Goal: Information Seeking & Learning: Understand process/instructions

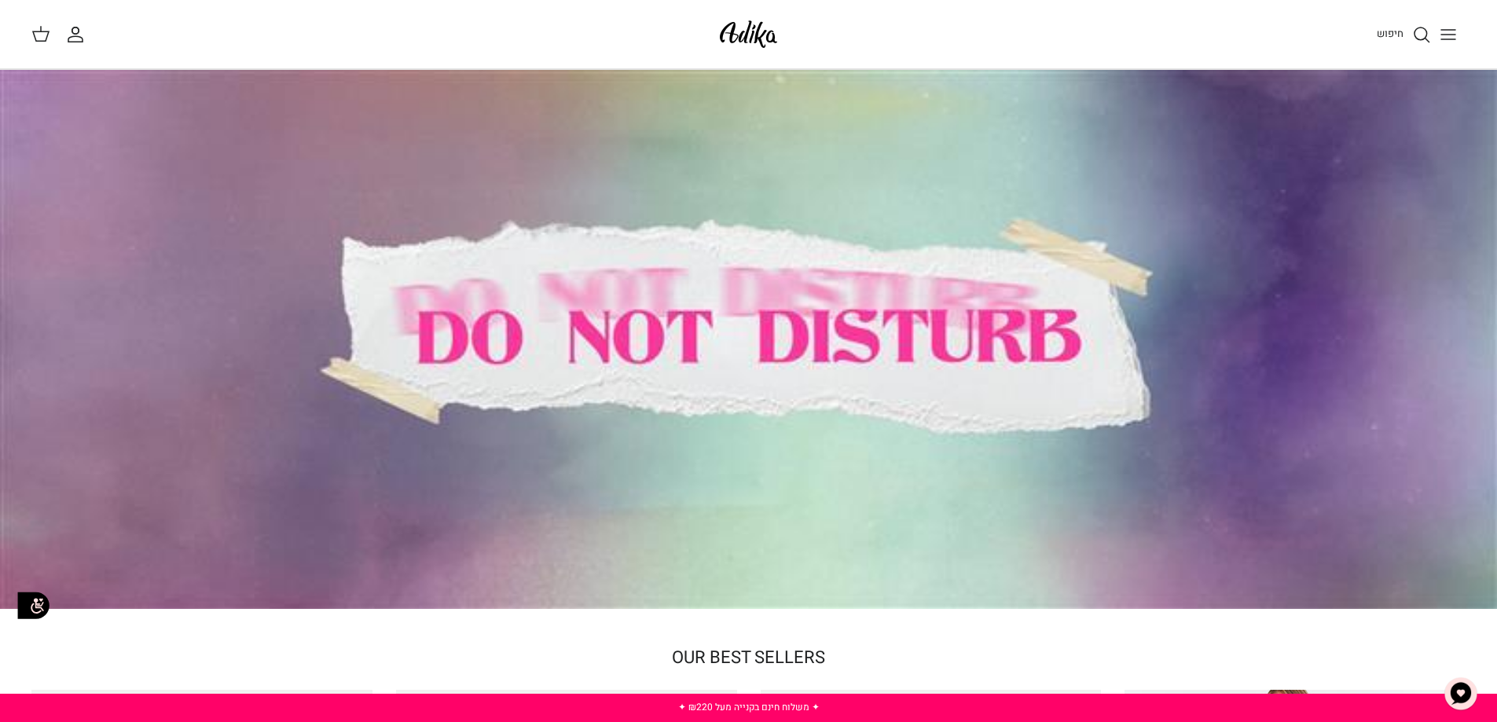
click at [1450, 40] on icon "Toggle menu" at bounding box center [1448, 34] width 19 height 19
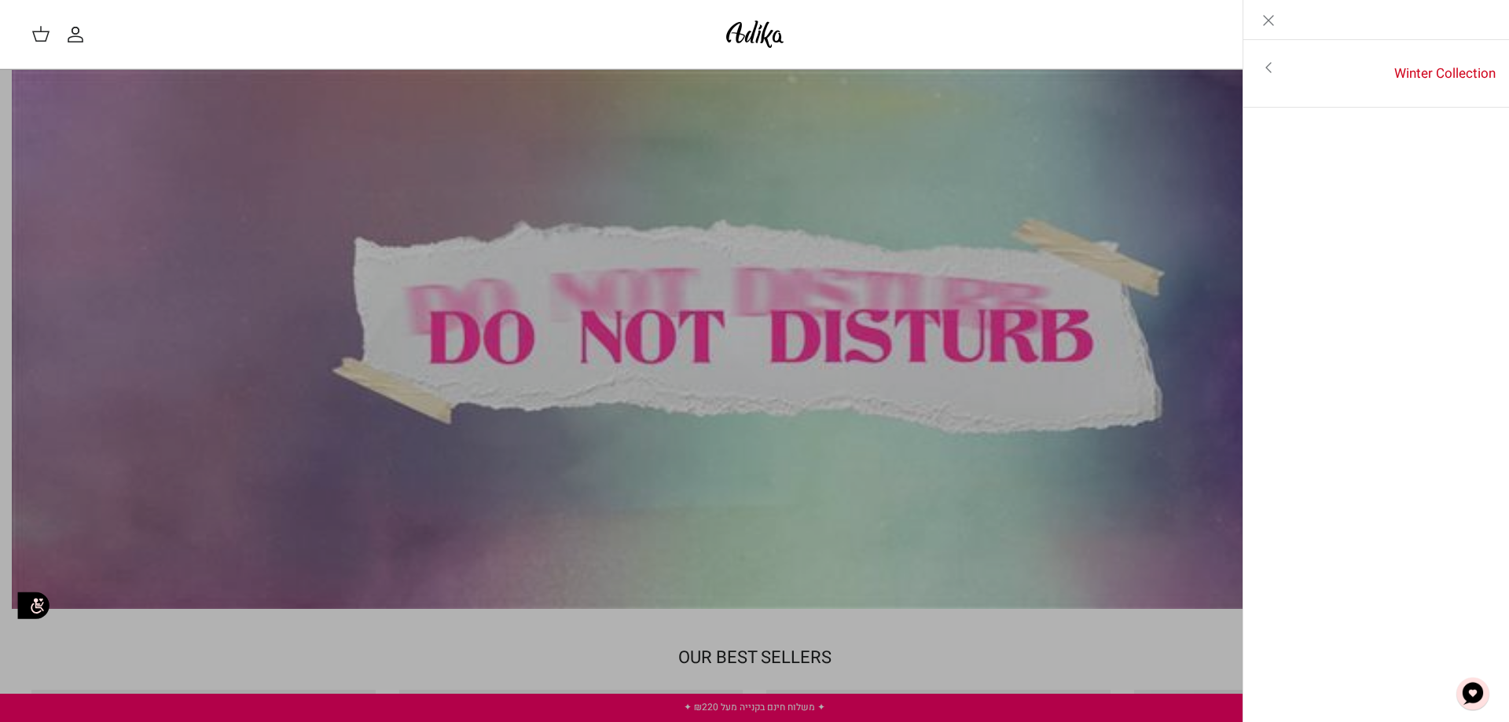
click at [1266, 15] on icon "Close" at bounding box center [1268, 20] width 19 height 19
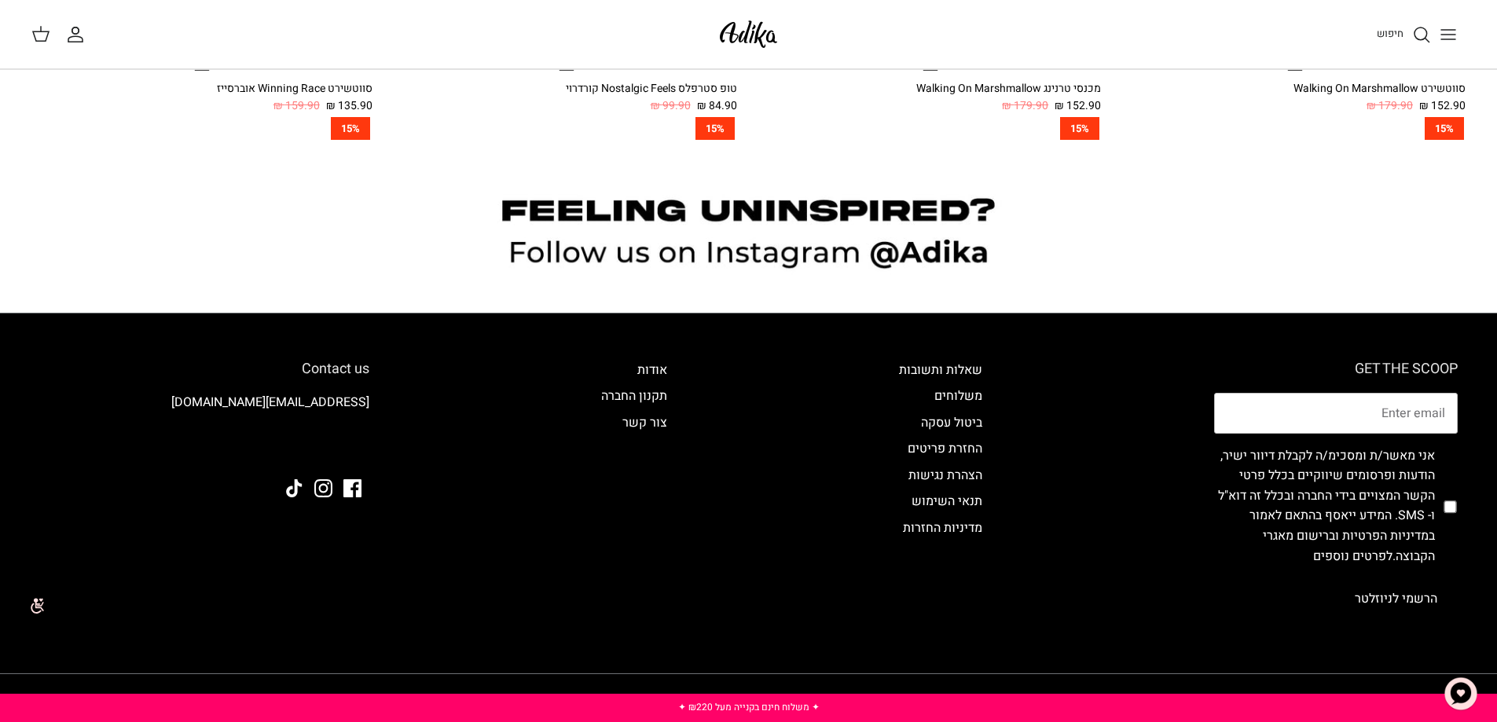
scroll to position [1744, 0]
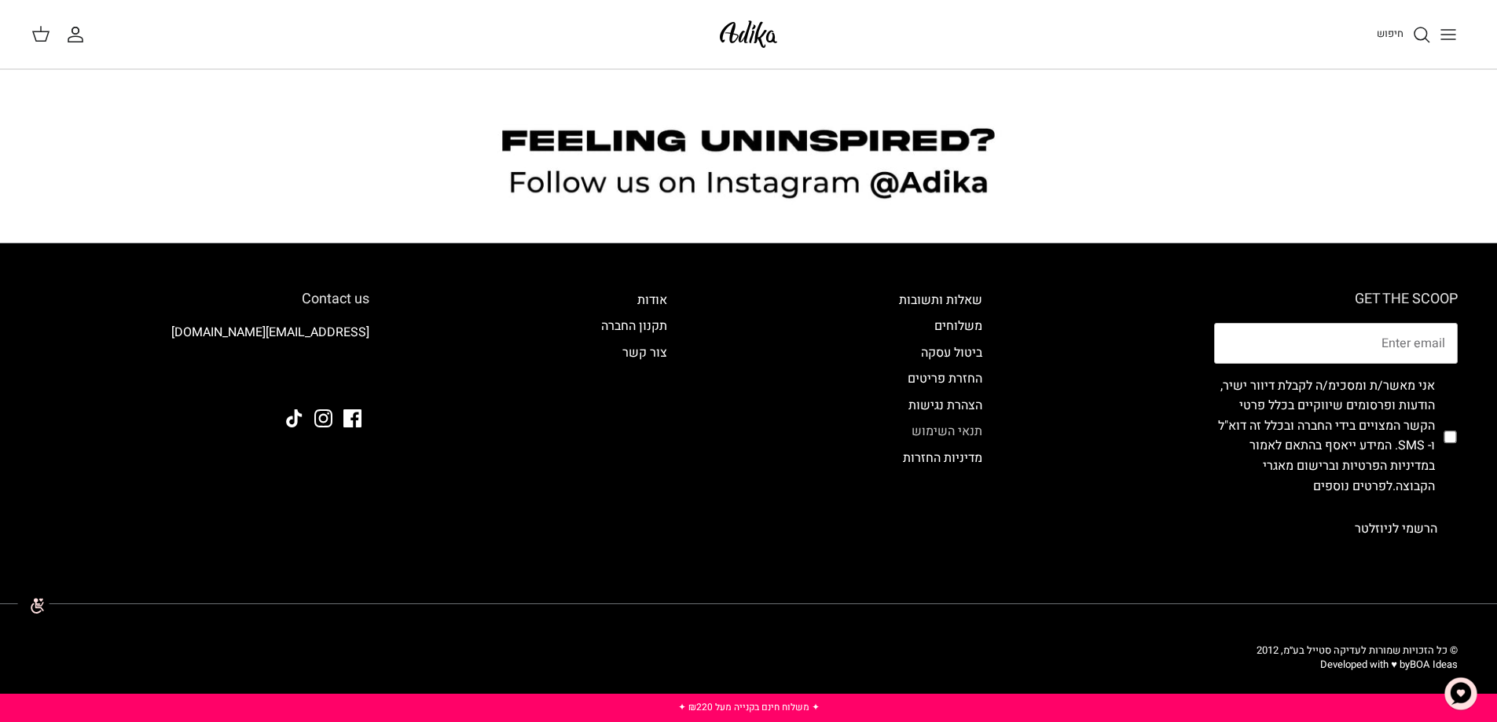
click at [944, 428] on link "תנאי השימוש" at bounding box center [946, 431] width 71 height 19
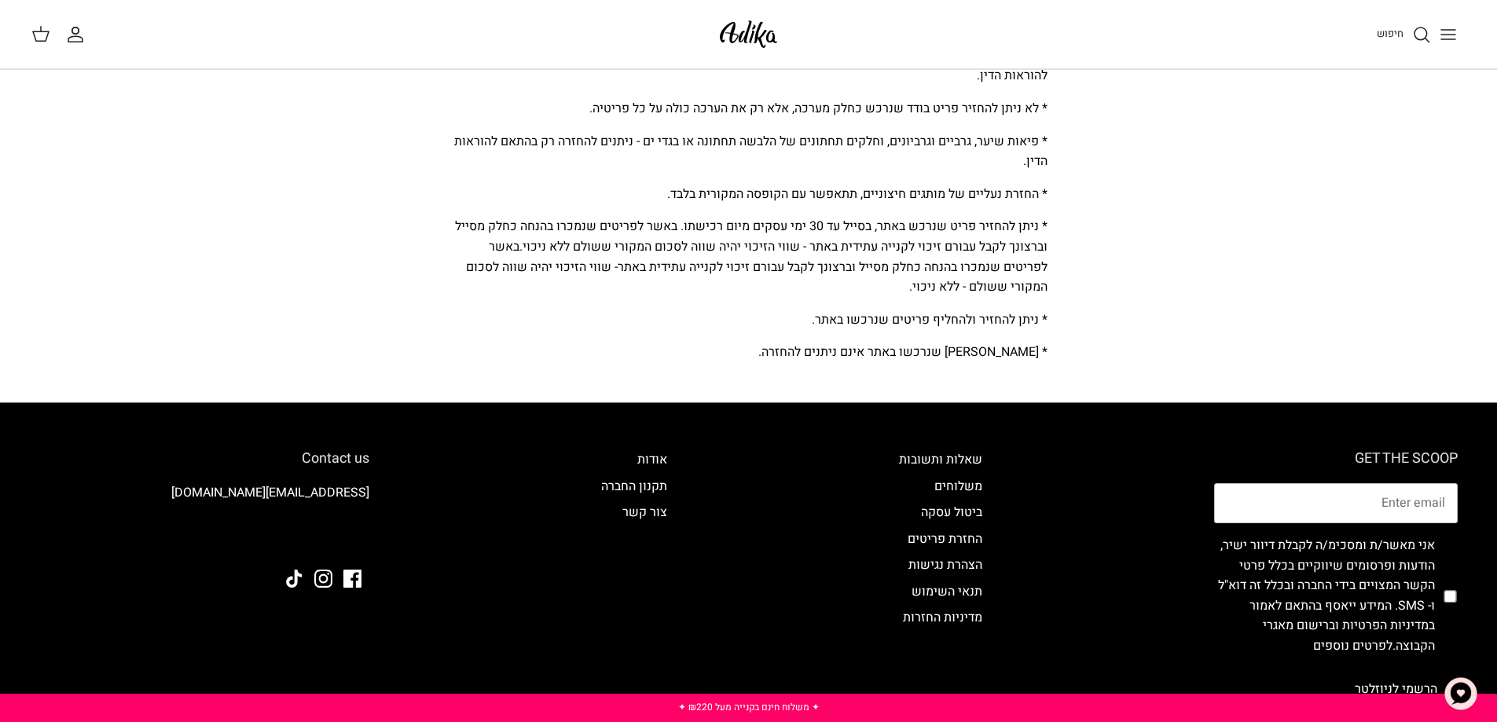
scroll to position [277, 0]
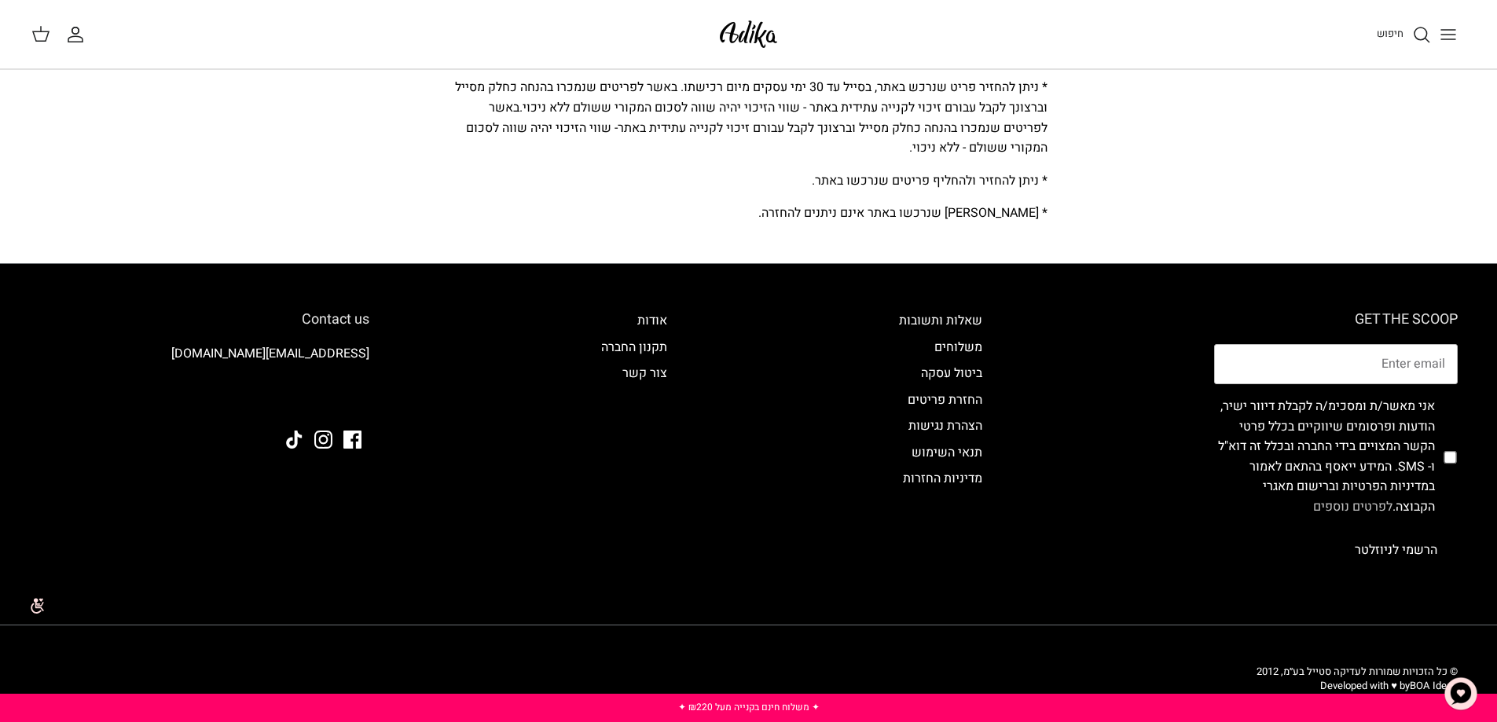
click at [1384, 497] on link "לפרטים נוספים" at bounding box center [1352, 506] width 79 height 19
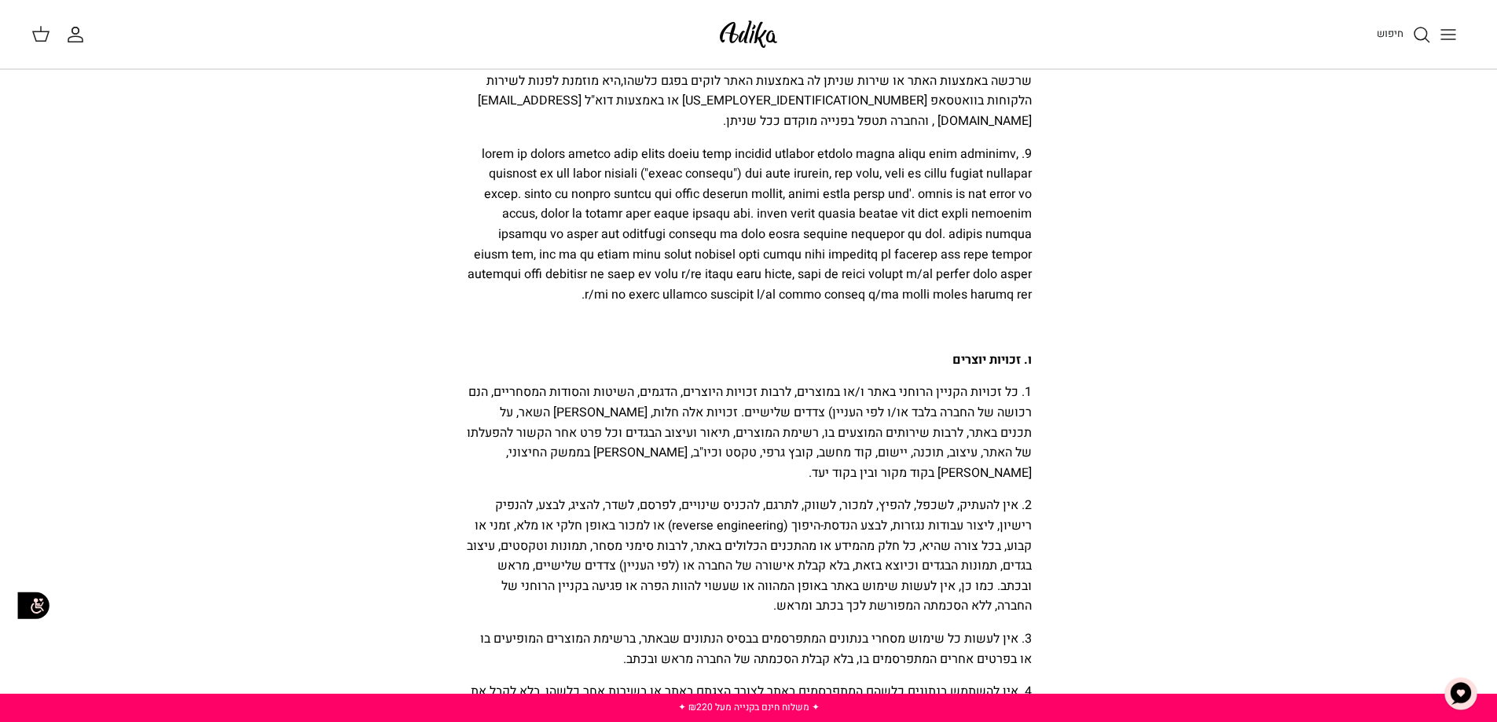
scroll to position [5579, 0]
